Goal: Task Accomplishment & Management: Use online tool/utility

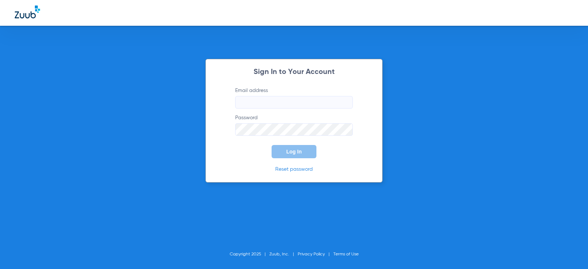
click at [254, 105] on input "Email address" at bounding box center [294, 102] width 118 height 12
click at [284, 103] on input "charleencontos13" at bounding box center [294, 102] width 118 height 12
type input "[EMAIL_ADDRESS][DOMAIN_NAME]"
click at [271, 145] on button "Log In" at bounding box center [293, 151] width 45 height 13
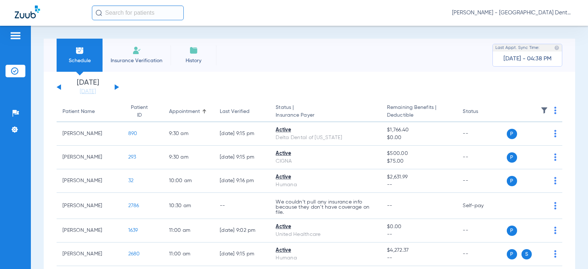
click at [117, 86] on button at bounding box center [117, 87] width 4 height 6
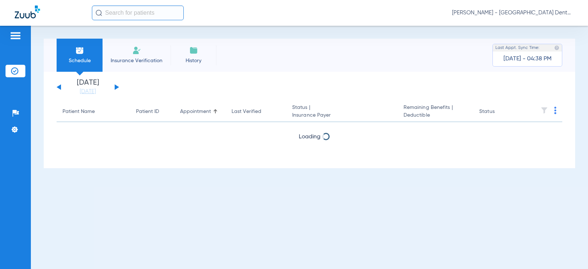
click at [117, 86] on button at bounding box center [117, 87] width 4 height 6
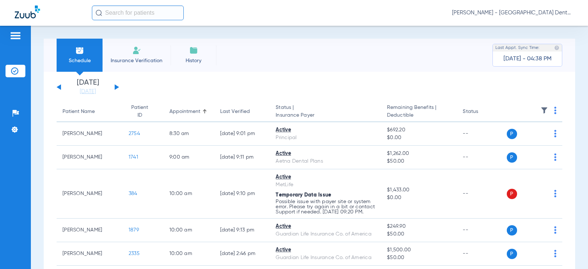
click at [117, 86] on button at bounding box center [117, 87] width 4 height 6
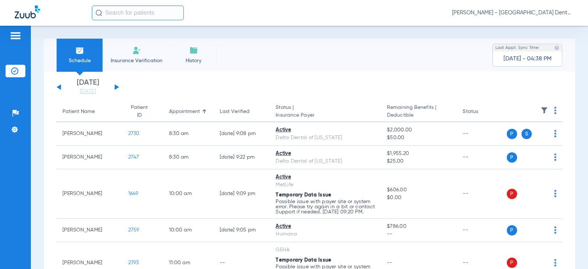
click at [136, 55] on li "Insurance Verification" at bounding box center [136, 55] width 68 height 33
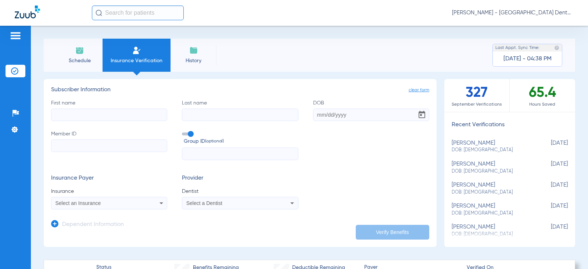
click at [471, 144] on div "[PERSON_NAME]: [DEMOGRAPHIC_DATA]" at bounding box center [490, 147] width 79 height 14
type input "[PERSON_NAME]"
type input "[DATE]"
type input "G45768511"
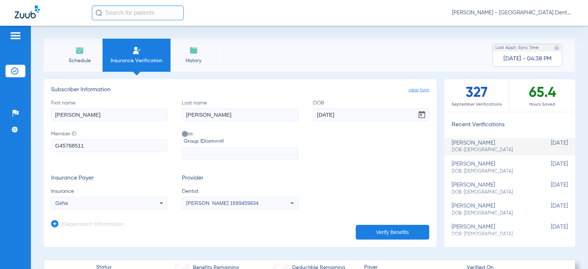
click at [374, 230] on button "Verify Benefits" at bounding box center [392, 231] width 73 height 15
click at [82, 53] on img at bounding box center [79, 50] width 9 height 9
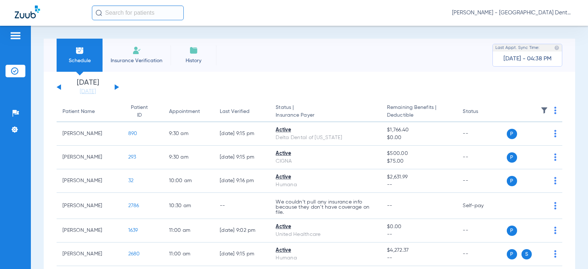
click at [116, 88] on button at bounding box center [117, 87] width 4 height 6
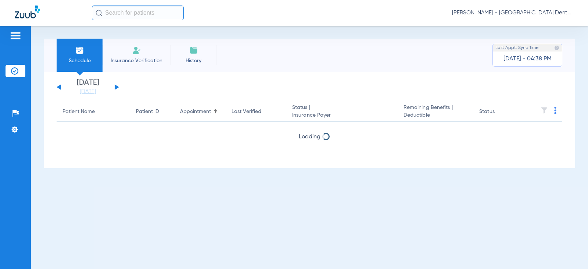
click at [116, 88] on button at bounding box center [117, 87] width 4 height 6
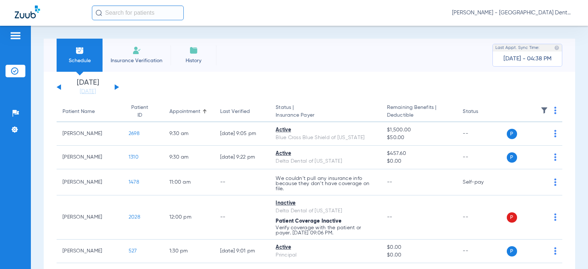
click at [116, 88] on button at bounding box center [117, 87] width 4 height 6
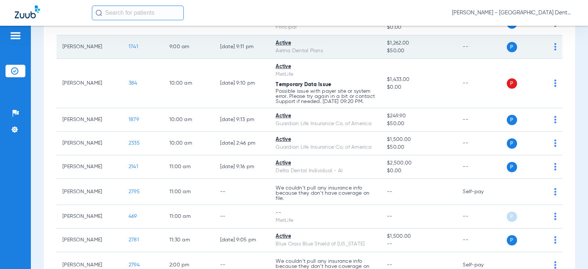
scroll to position [147, 0]
